Goal: Check status: Check status

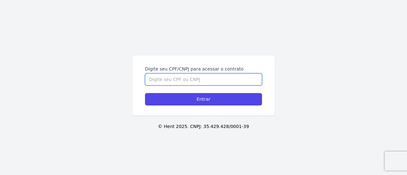
click at [169, 80] on input "Digite seu CPF/CNPJ para acessar o contrato" at bounding box center [203, 79] width 117 height 12
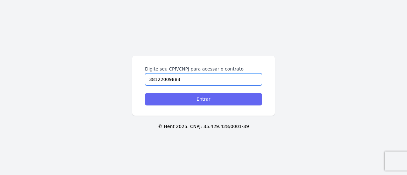
type input "38122009883"
click at [178, 100] on input "Entrar" at bounding box center [203, 99] width 117 height 12
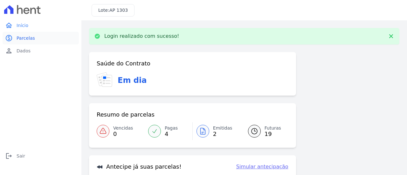
click at [33, 40] on link "paid Parcelas" at bounding box center [41, 38] width 76 height 13
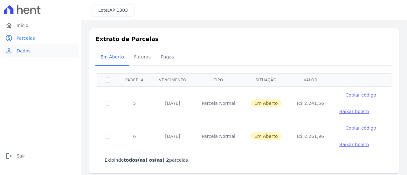
click at [26, 52] on span "Dados" at bounding box center [24, 51] width 14 height 6
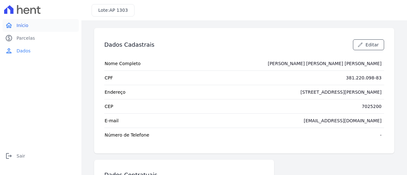
click at [23, 28] on span "Início" at bounding box center [23, 25] width 12 height 6
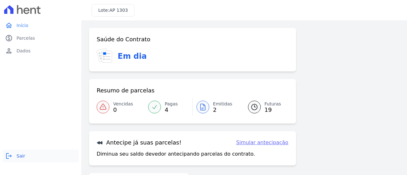
click at [21, 157] on span "Sair" at bounding box center [21, 156] width 9 height 6
